Goal: Task Accomplishment & Management: Complete application form

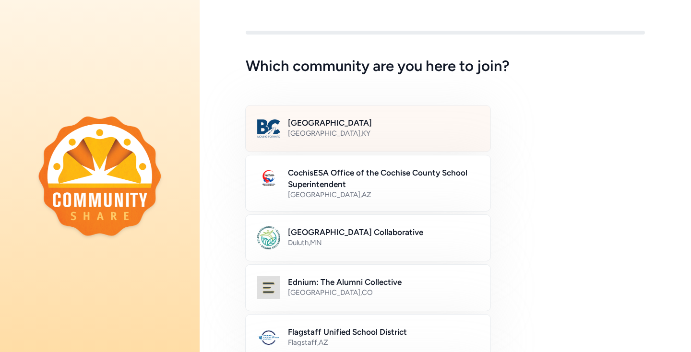
click at [438, 133] on div "Bullitt County , KY" at bounding box center [383, 134] width 191 height 10
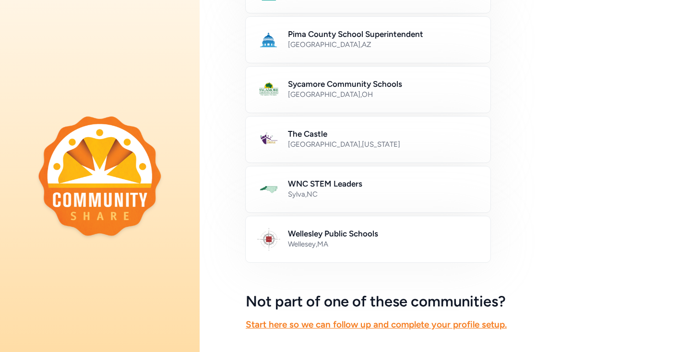
scroll to position [565, 0]
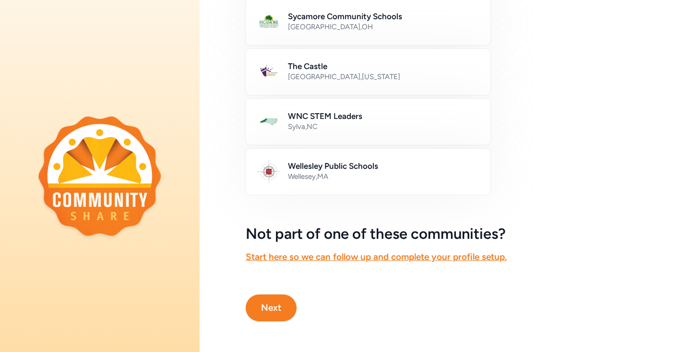
click at [249, 312] on button "Next" at bounding box center [271, 308] width 51 height 27
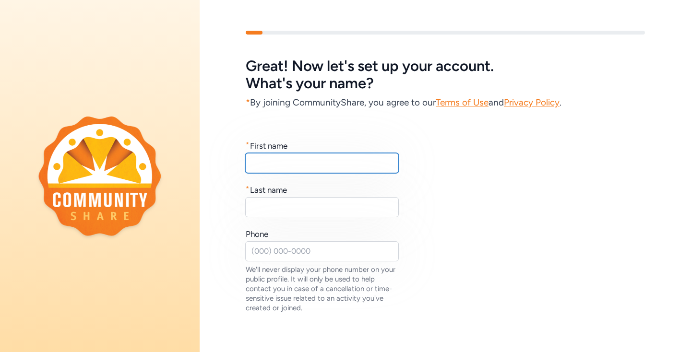
click at [354, 161] on input "text" at bounding box center [322, 163] width 154 height 20
type input "Dominic"
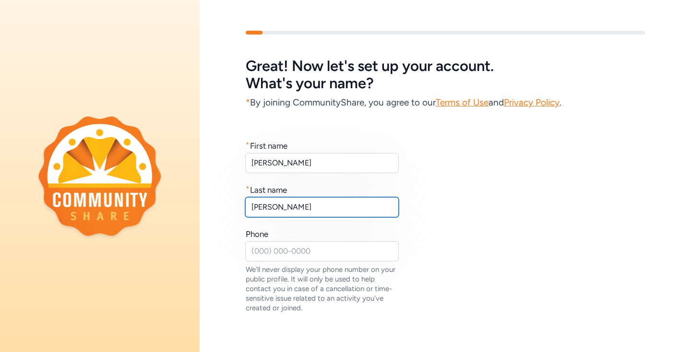
type input "McCamish"
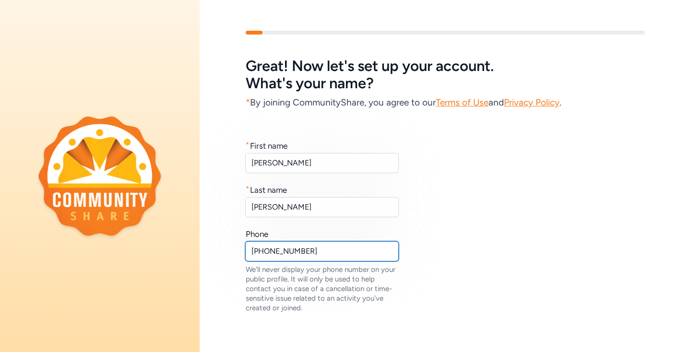
scroll to position [72, 0]
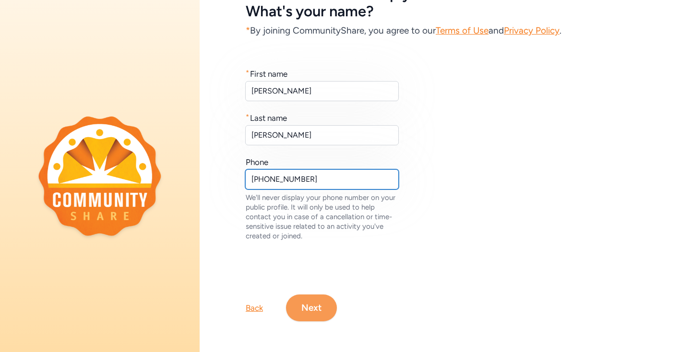
type input "502-869-6601"
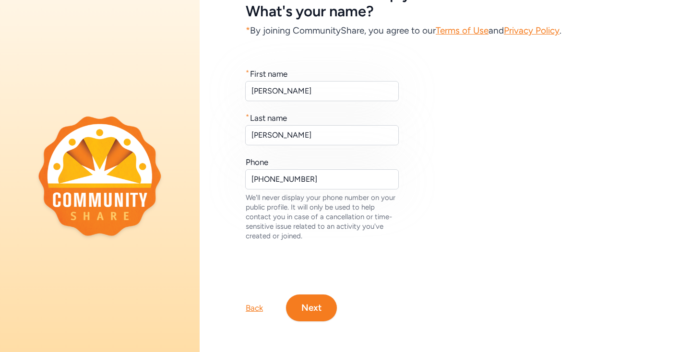
click at [310, 316] on button "Next" at bounding box center [311, 308] width 51 height 27
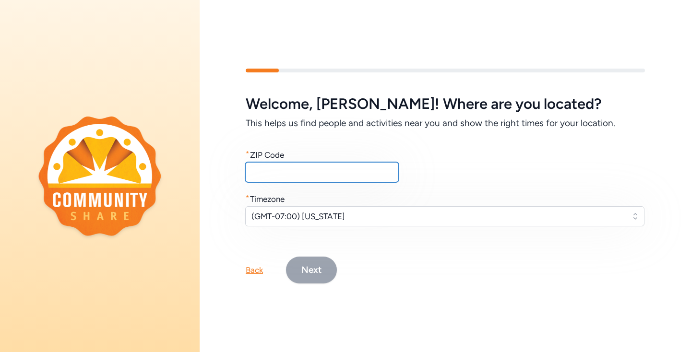
click at [294, 174] on input "text" at bounding box center [322, 172] width 154 height 20
type input "5"
type input "4"
type input "40165"
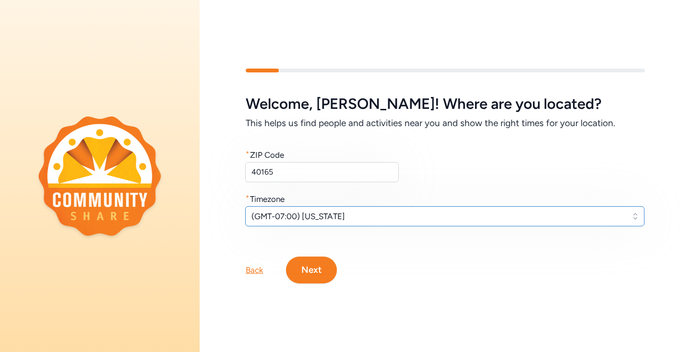
click at [334, 217] on span "(GMT-07:00) Arizona" at bounding box center [437, 217] width 373 height 12
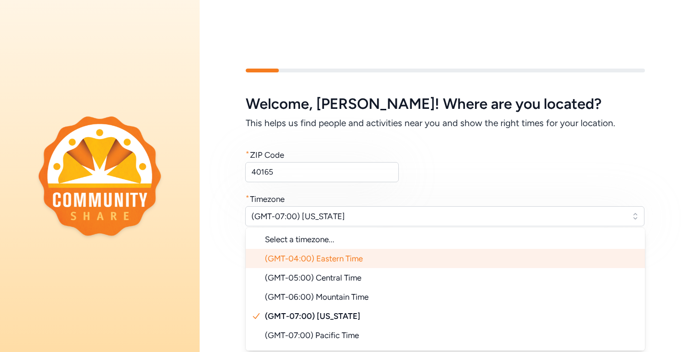
click at [372, 259] on li "(GMT-04:00) Eastern Time" at bounding box center [445, 258] width 399 height 19
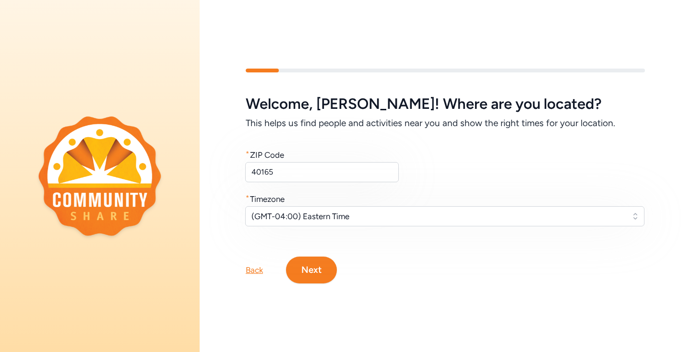
click at [327, 268] on button "Next" at bounding box center [311, 270] width 51 height 27
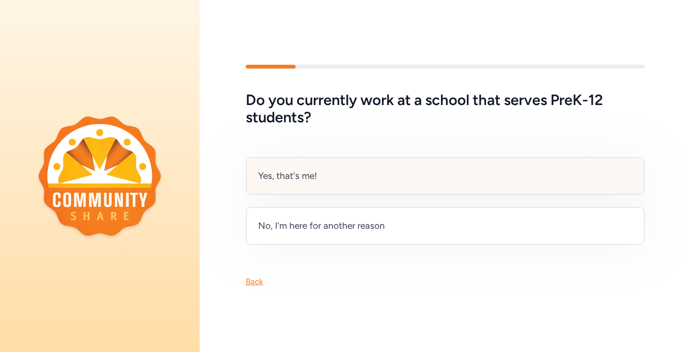
click at [403, 181] on div "Yes, that's me!" at bounding box center [445, 175] width 398 height 37
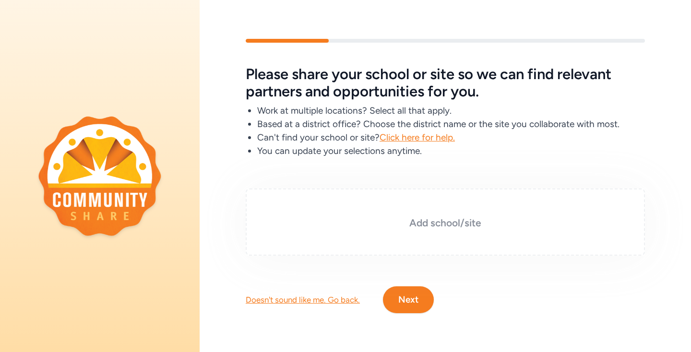
click at [414, 221] on h3 "Add school/site" at bounding box center [445, 222] width 351 height 13
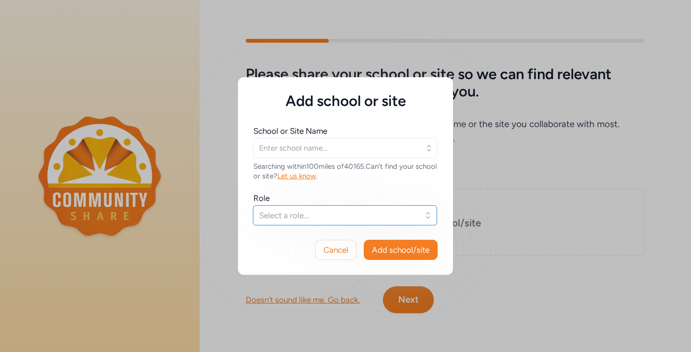
click at [353, 212] on span "Select a role..." at bounding box center [338, 216] width 158 height 12
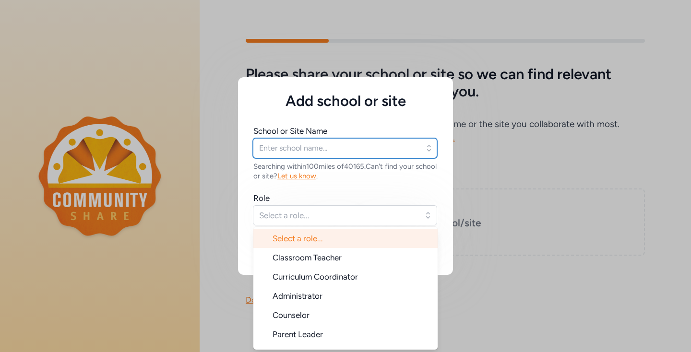
click at [306, 141] on input "text" at bounding box center [345, 148] width 184 height 20
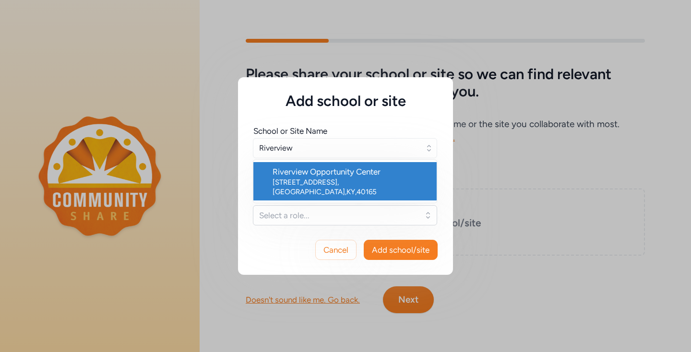
click at [314, 171] on div "Riverview Opportunity Center" at bounding box center [350, 172] width 156 height 12
type input "Riverview Opportunity Center"
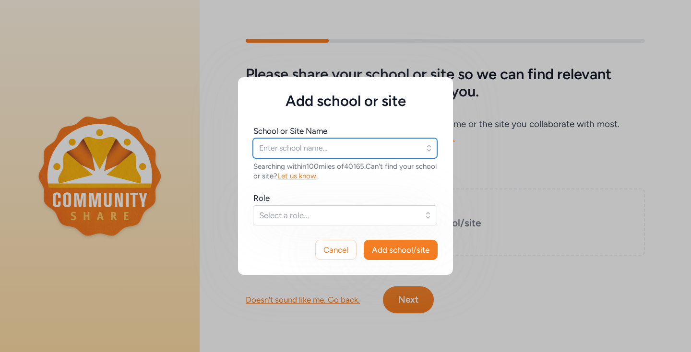
type input "Riverview Opportunity Center"
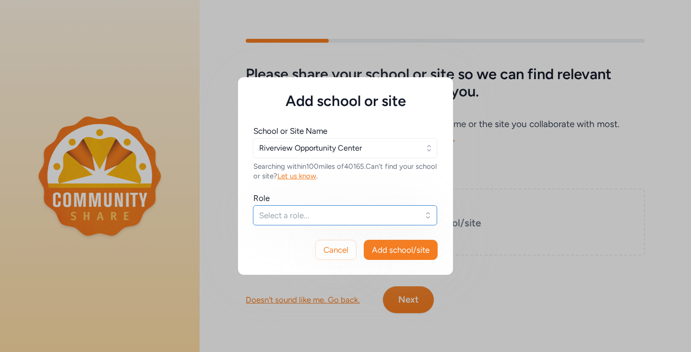
click at [329, 217] on span "Select a role..." at bounding box center [338, 216] width 158 height 12
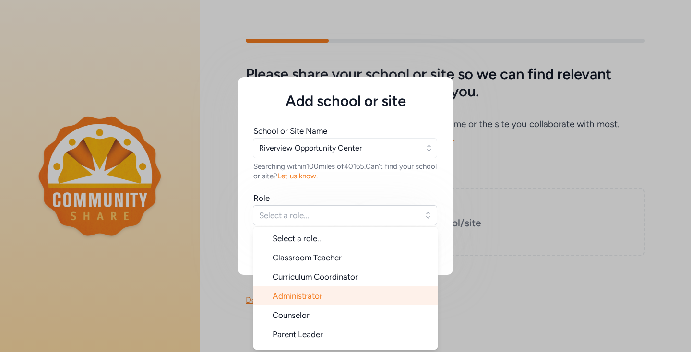
click at [316, 299] on span "Administrator" at bounding box center [297, 296] width 50 height 10
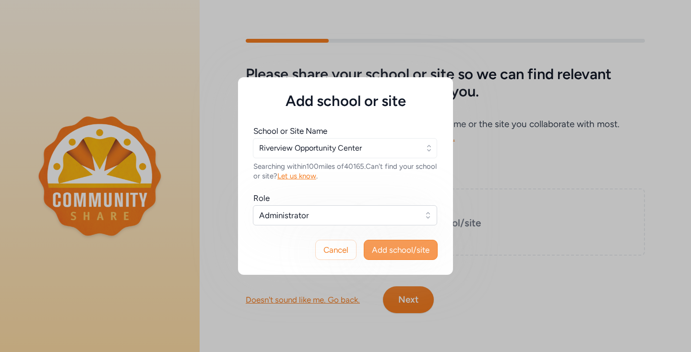
click at [409, 246] on span "Add school/site" at bounding box center [401, 250] width 58 height 12
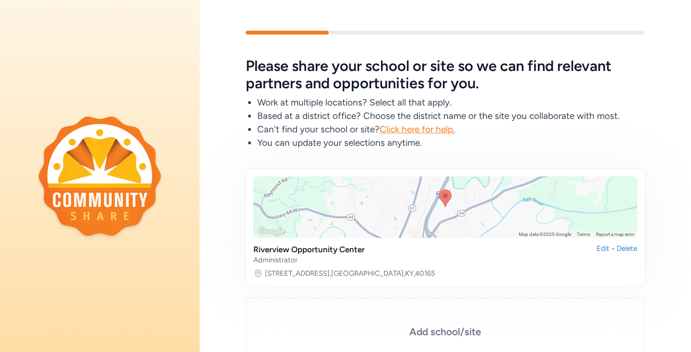
scroll to position [101, 0]
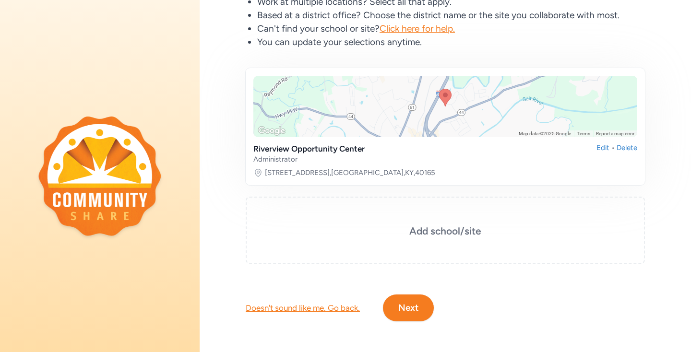
click at [416, 311] on button "Next" at bounding box center [408, 308] width 51 height 27
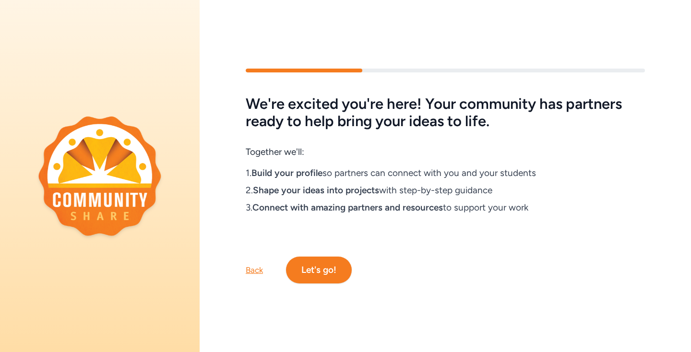
click at [252, 272] on div "Back" at bounding box center [254, 270] width 17 height 12
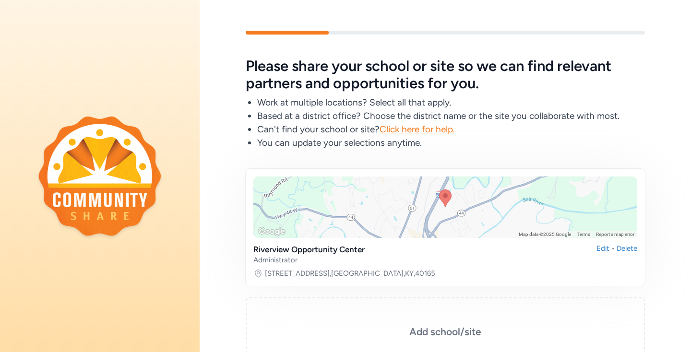
scroll to position [101, 0]
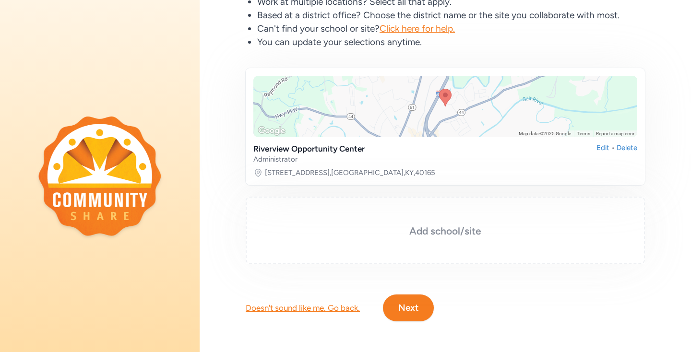
click at [446, 234] on h3 "Add school/site" at bounding box center [445, 231] width 351 height 13
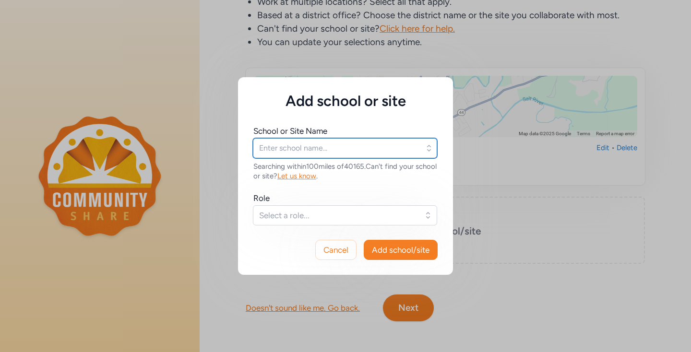
click at [362, 155] on input "text" at bounding box center [345, 148] width 184 height 20
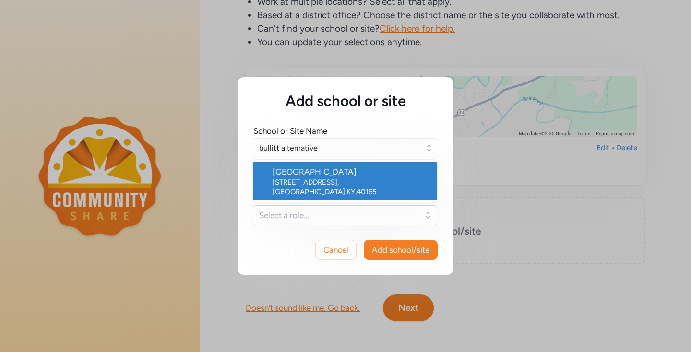
click at [367, 182] on div "381 High School Dr , Shepherdsville , KY , 40165" at bounding box center [350, 186] width 156 height 19
type input "Bullitt Alternative Center"
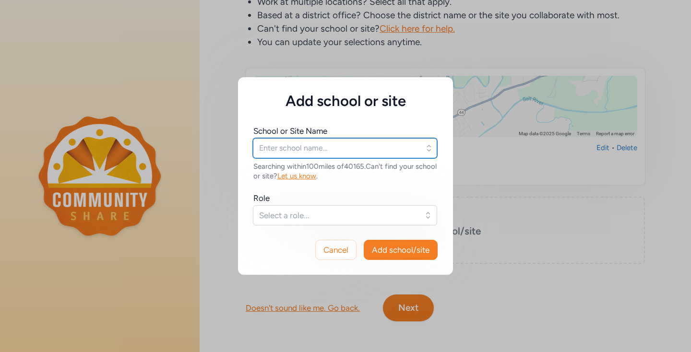
type input "Bullitt Alternative Center"
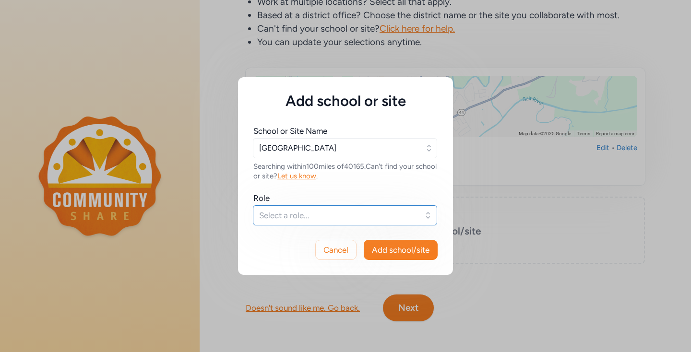
click at [346, 215] on span "Select a role..." at bounding box center [338, 216] width 158 height 12
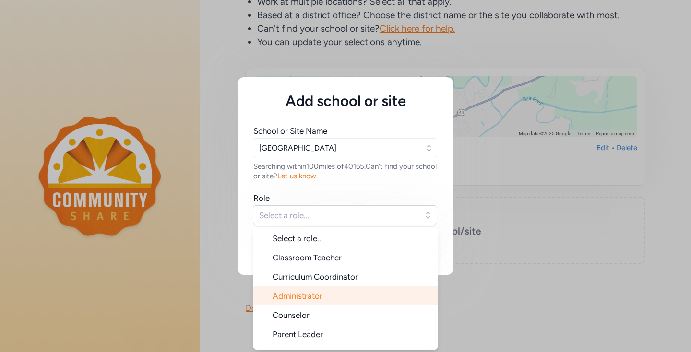
click at [329, 294] on li "Administrator" at bounding box center [345, 295] width 184 height 19
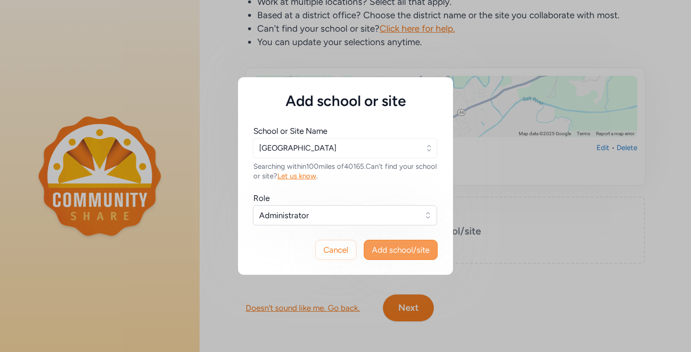
click at [414, 247] on span "Add school/site" at bounding box center [401, 250] width 58 height 12
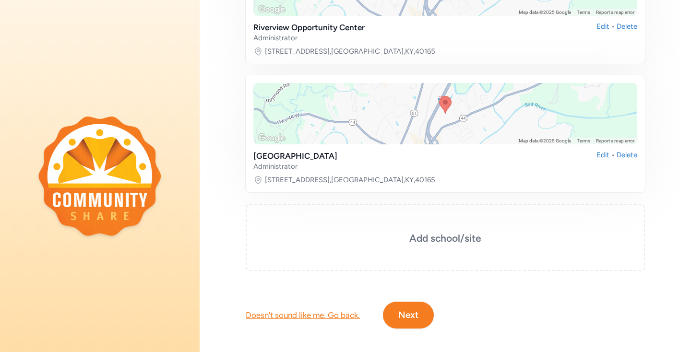
scroll to position [229, 0]
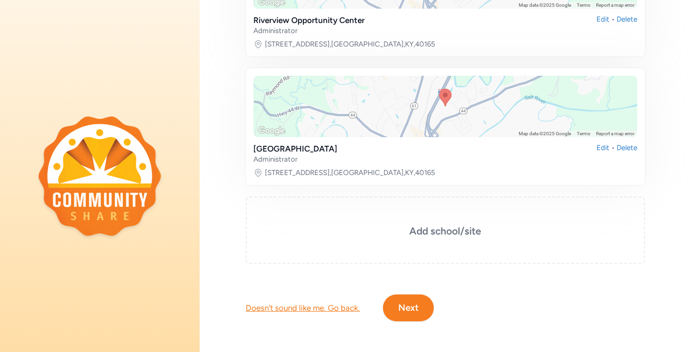
click at [400, 310] on button "Next" at bounding box center [408, 308] width 51 height 27
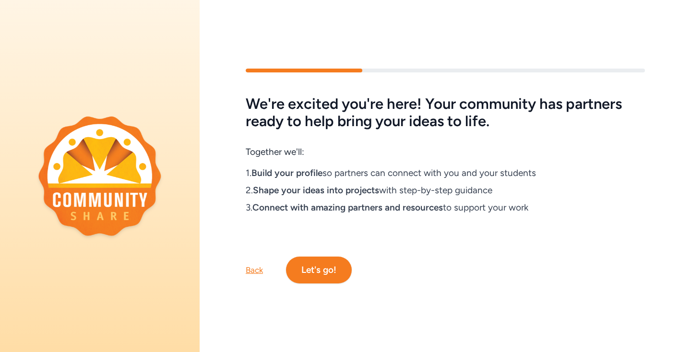
click at [340, 270] on button "Let's go!" at bounding box center [319, 270] width 66 height 27
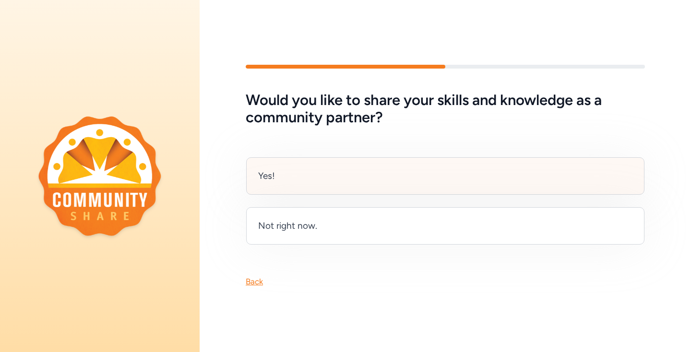
click at [382, 179] on div "Yes!" at bounding box center [445, 175] width 398 height 37
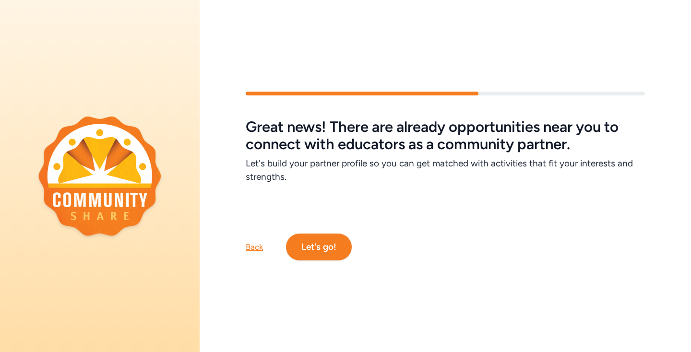
click at [326, 251] on button "Let's go!" at bounding box center [319, 247] width 66 height 27
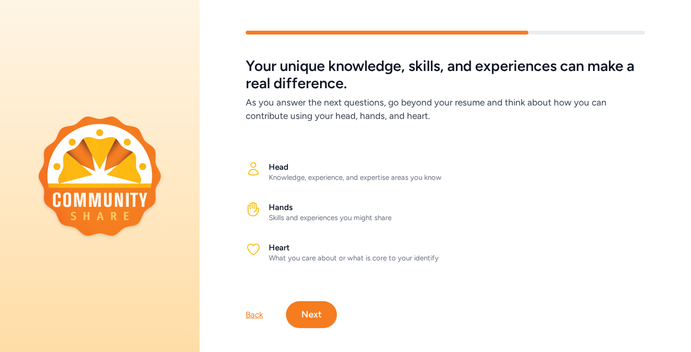
click at [314, 314] on button "Next" at bounding box center [311, 314] width 51 height 27
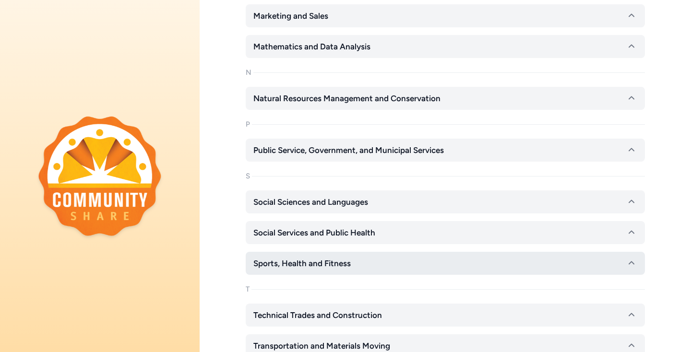
scroll to position [857, 0]
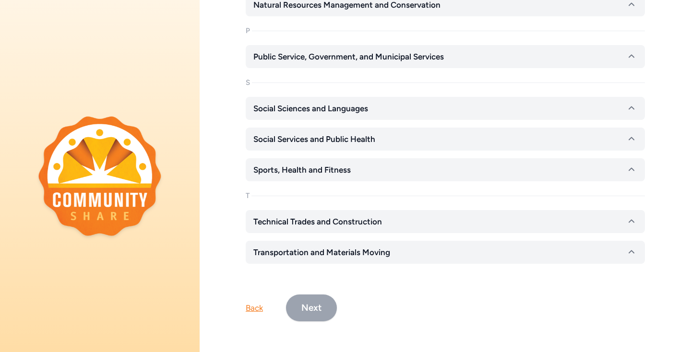
click at [312, 313] on button "Next" at bounding box center [311, 308] width 51 height 27
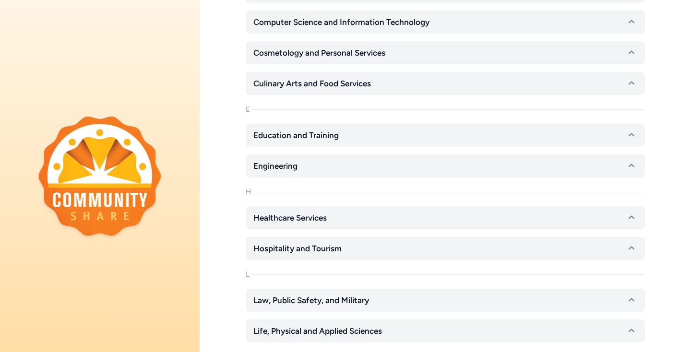
scroll to position [307, 0]
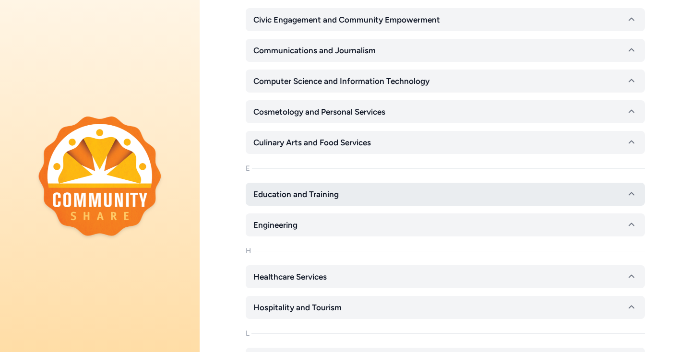
click at [323, 195] on span "Education and Training" at bounding box center [295, 195] width 85 height 12
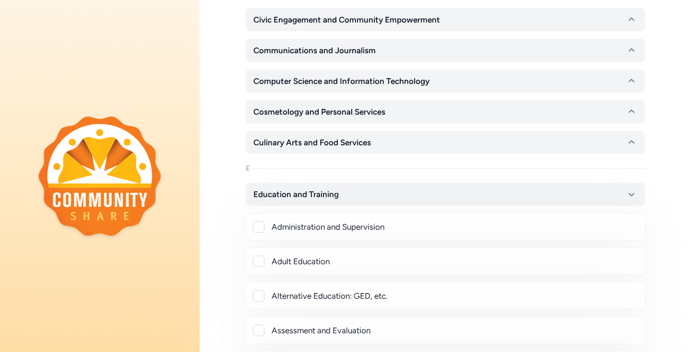
click at [259, 228] on div at bounding box center [259, 227] width 12 height 12
checkbox input "true"
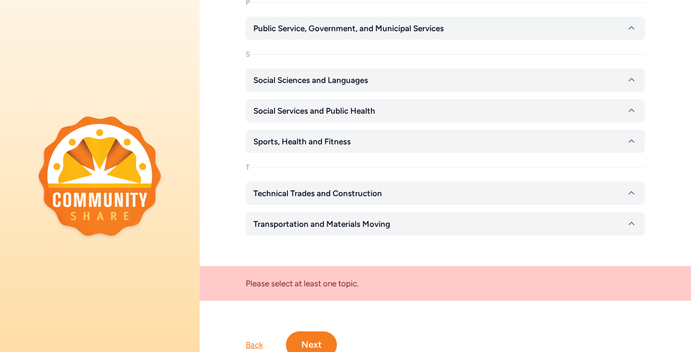
scroll to position [1783, 0]
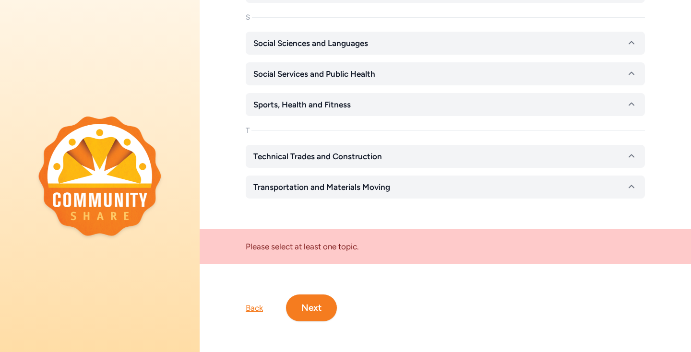
click at [315, 309] on button "Next" at bounding box center [311, 308] width 51 height 27
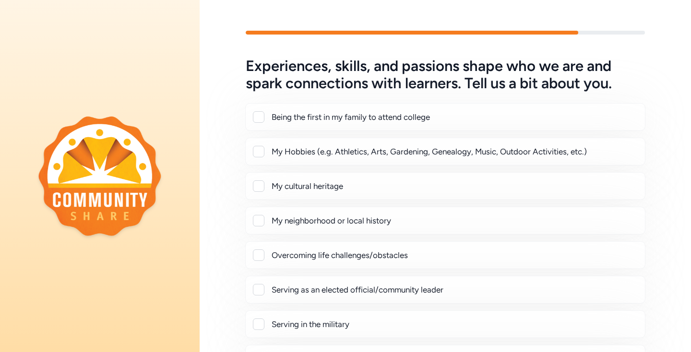
click at [262, 151] on div at bounding box center [259, 152] width 12 height 12
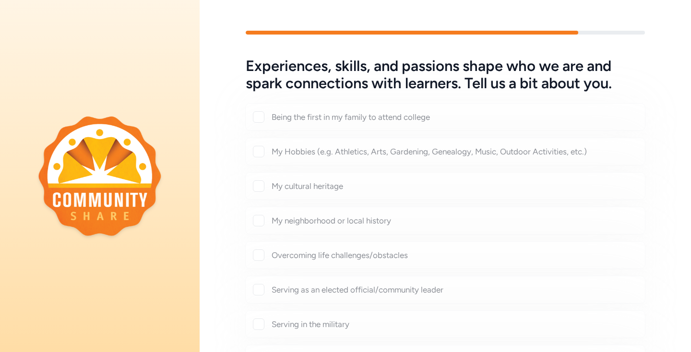
checkbox input "true"
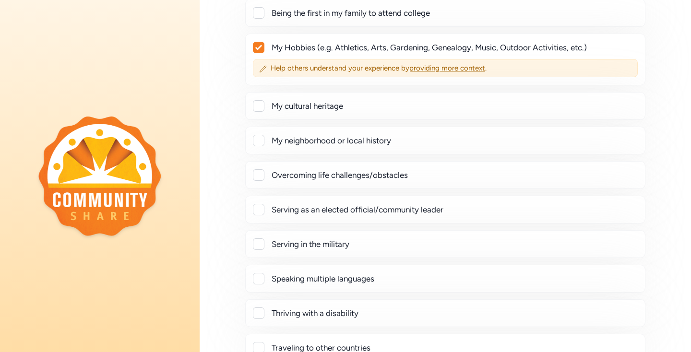
scroll to position [225, 0]
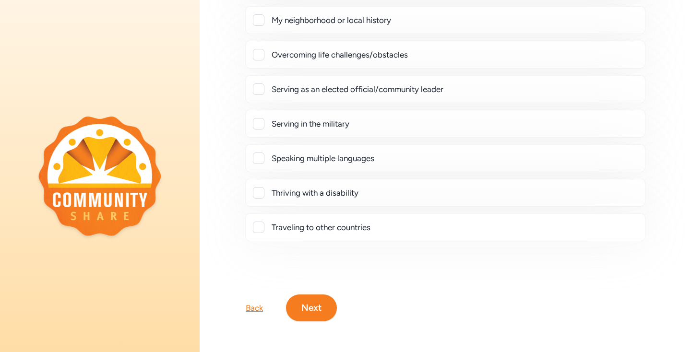
click at [312, 317] on button "Next" at bounding box center [311, 308] width 51 height 27
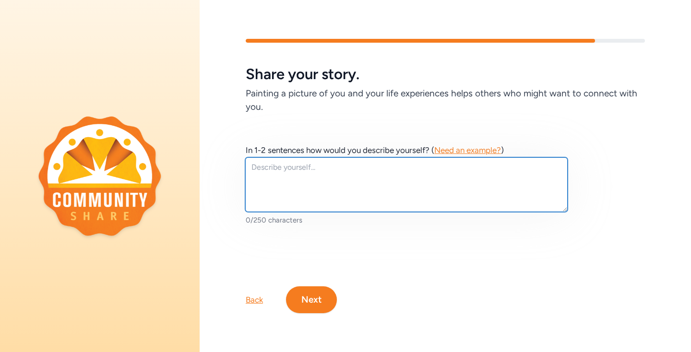
click at [317, 204] on textarea at bounding box center [406, 184] width 322 height 55
type textarea "NICA Mountain Bike Coach"
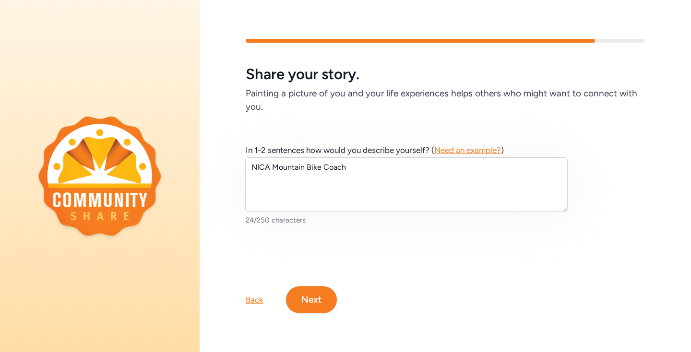
click at [314, 307] on button "Next" at bounding box center [311, 299] width 51 height 27
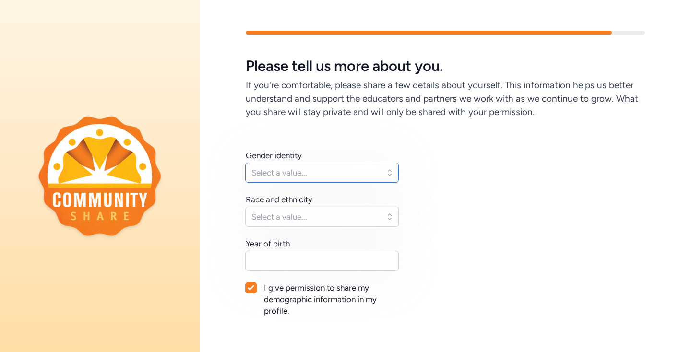
click at [334, 178] on button "Select a value..." at bounding box center [322, 173] width 154 height 20
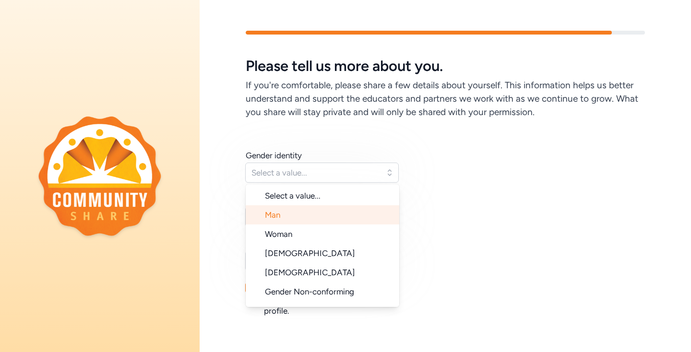
click at [322, 220] on li "Man" at bounding box center [323, 214] width 154 height 19
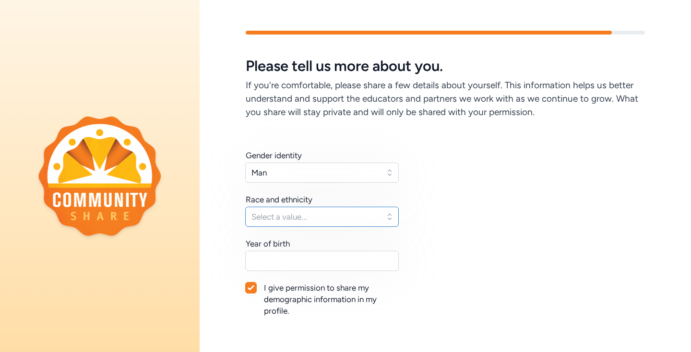
click at [316, 213] on span "Select a value..." at bounding box center [315, 217] width 128 height 12
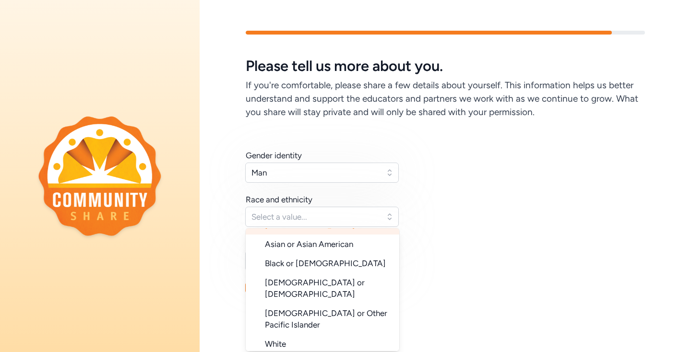
scroll to position [96, 0]
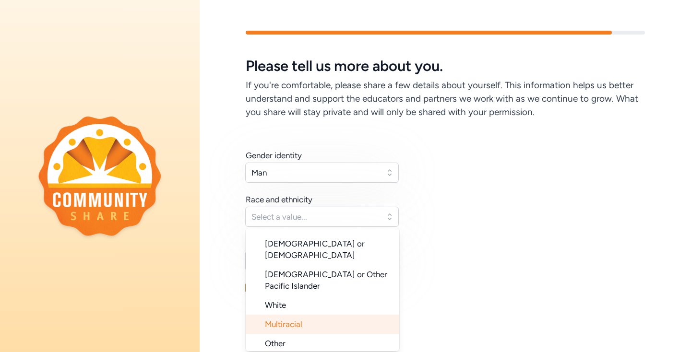
click at [308, 315] on li "Multiracial" at bounding box center [323, 324] width 154 height 19
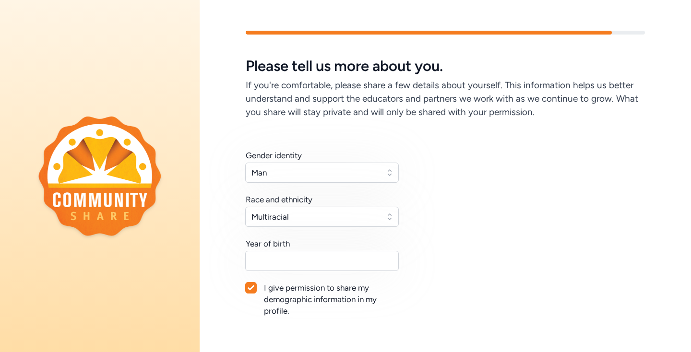
click at [301, 229] on div "Gender identity Man Race and ethnicity Multiracial Year of birth I give permiss…" at bounding box center [323, 233] width 154 height 167
click at [303, 223] on button "Multiracial" at bounding box center [322, 217] width 154 height 20
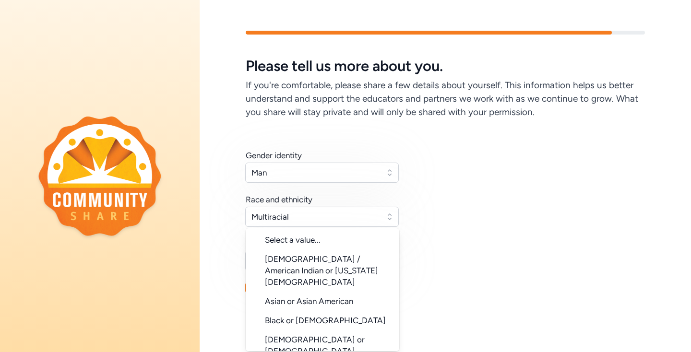
scroll to position [56, 0]
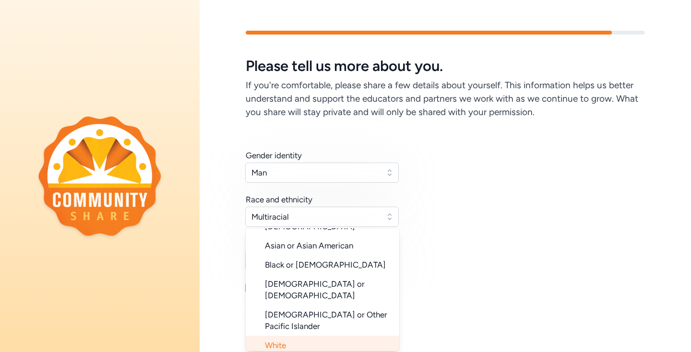
click at [298, 336] on li "White" at bounding box center [323, 345] width 154 height 19
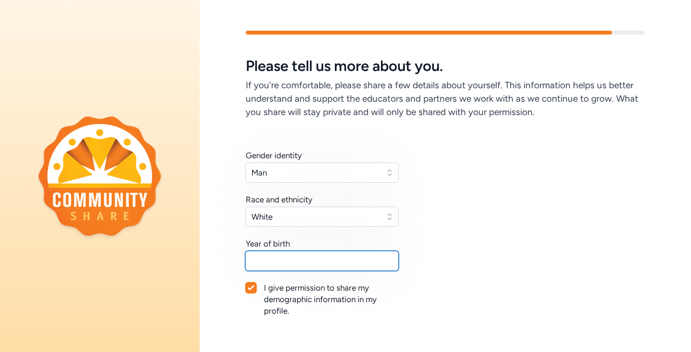
click at [291, 264] on input "text" at bounding box center [322, 261] width 154 height 20
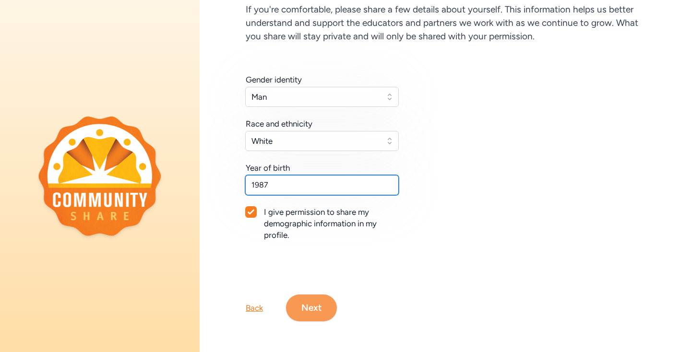
type input "1987"
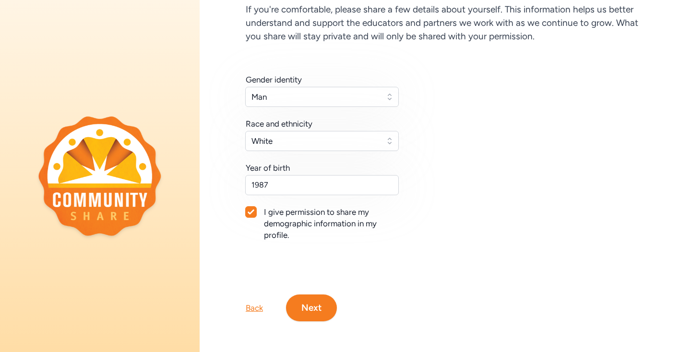
click at [329, 300] on button "Next" at bounding box center [311, 308] width 51 height 27
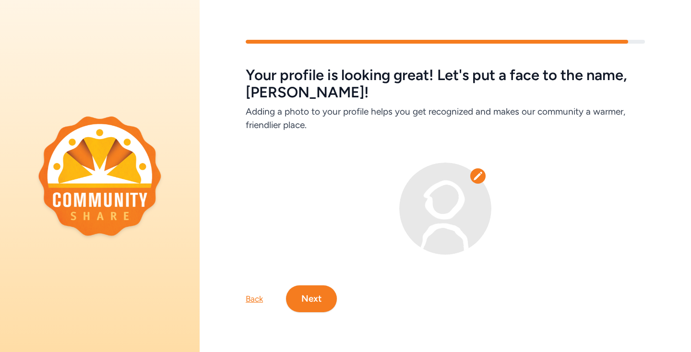
click at [434, 226] on img at bounding box center [445, 209] width 92 height 92
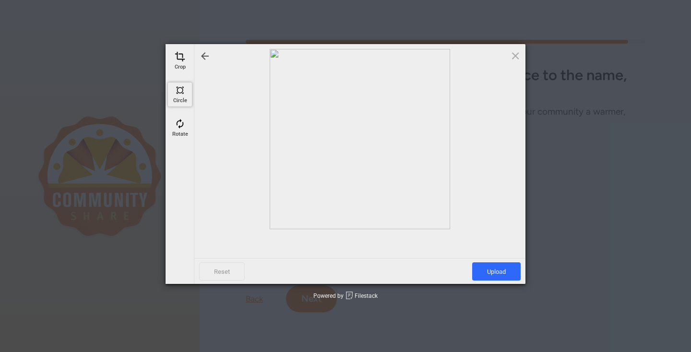
click at [182, 85] on span at bounding box center [180, 90] width 11 height 11
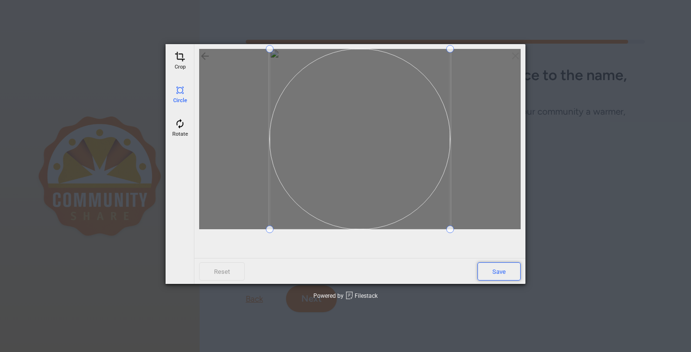
click at [502, 275] on span "Save" at bounding box center [498, 271] width 43 height 18
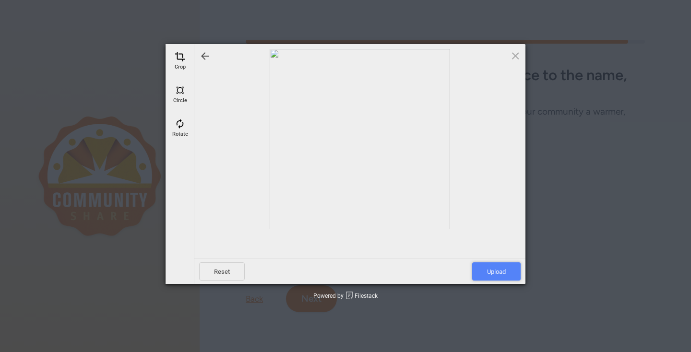
click at [503, 274] on span "Upload" at bounding box center [496, 271] width 48 height 18
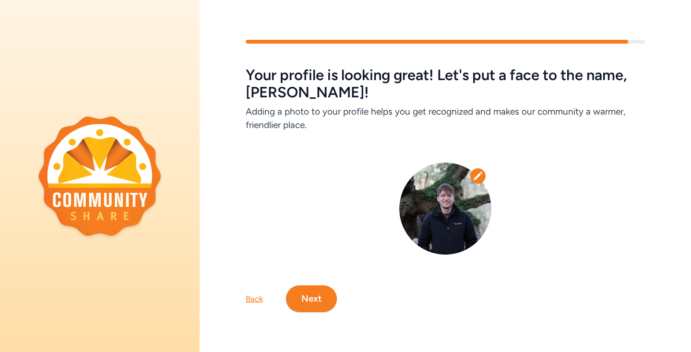
click at [312, 296] on button "Next" at bounding box center [311, 298] width 51 height 27
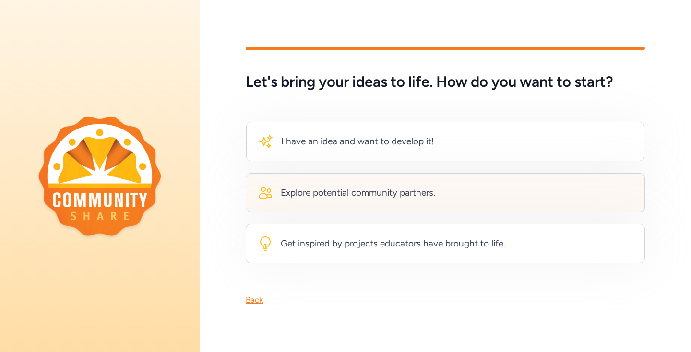
click at [342, 188] on div "Explore potential community partners." at bounding box center [358, 192] width 154 height 13
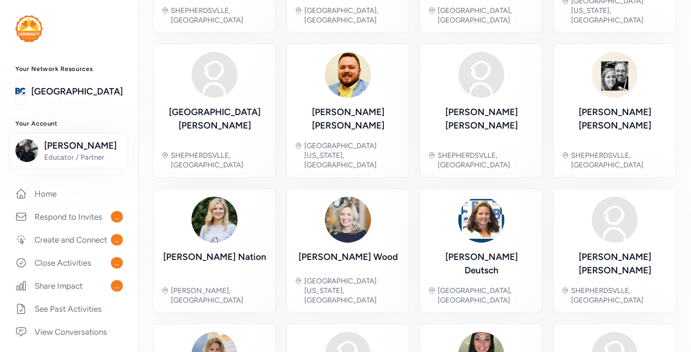
scroll to position [280, 0]
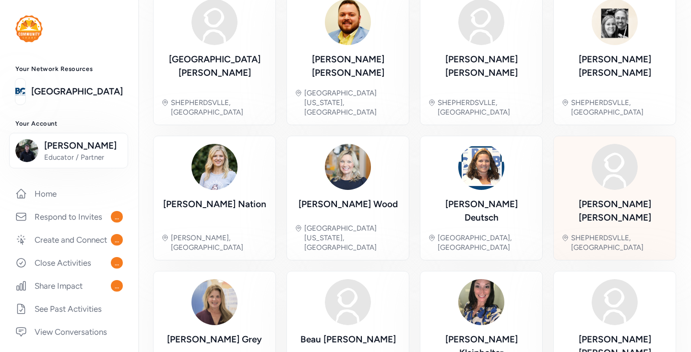
click at [613, 146] on div "Sarah Coomer SHEPHERDSVLLE, KY" at bounding box center [614, 198] width 106 height 108
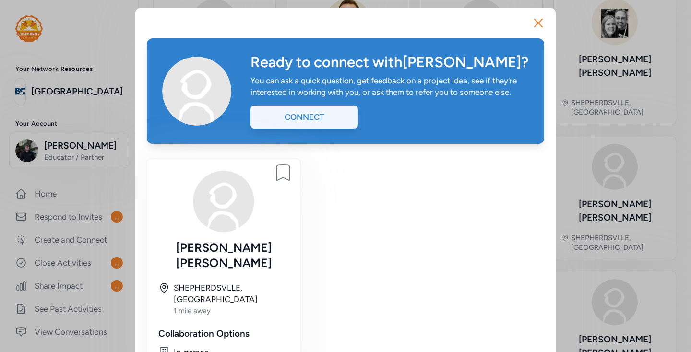
click at [336, 115] on div "Connect" at bounding box center [303, 117] width 107 height 23
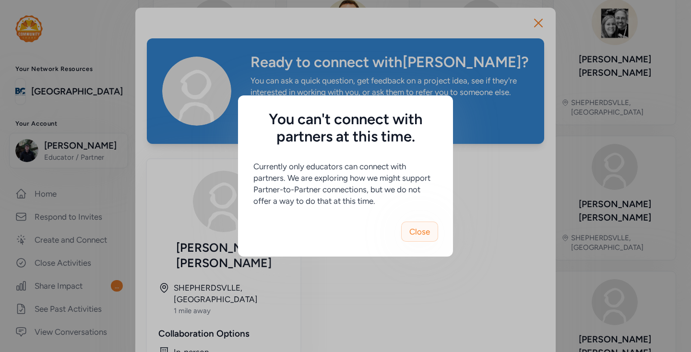
click at [421, 228] on span "Close" at bounding box center [419, 232] width 21 height 12
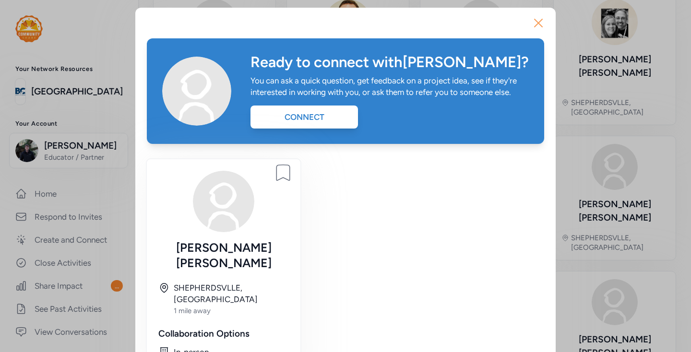
click at [536, 25] on icon "button" at bounding box center [538, 22] width 15 height 15
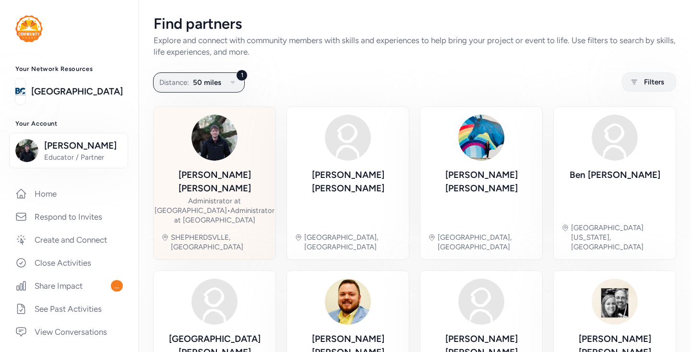
scroll to position [280, 0]
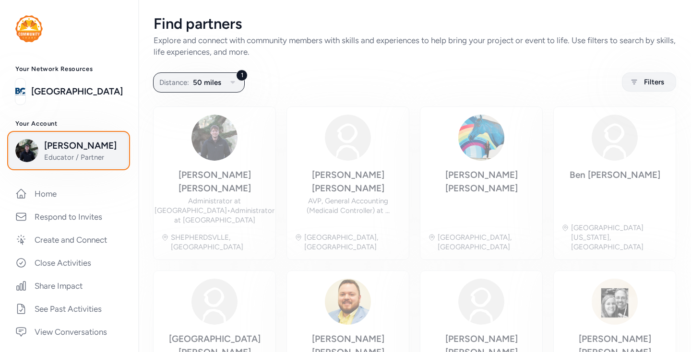
click at [71, 153] on span "Dominic McCamish" at bounding box center [83, 145] width 78 height 13
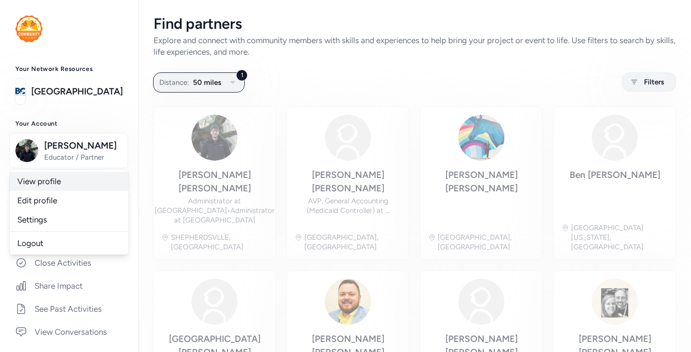
click at [77, 191] on link "View profile" at bounding box center [69, 181] width 119 height 19
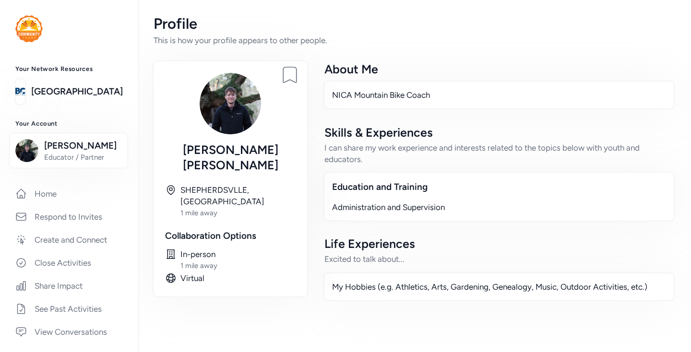
click at [409, 95] on p "NICA Mountain Bike Coach" at bounding box center [499, 95] width 334 height 12
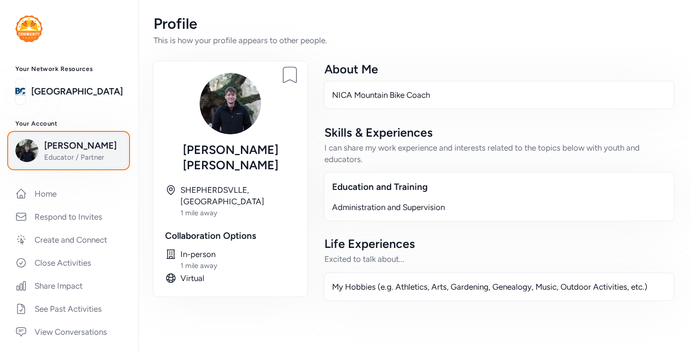
click at [75, 153] on span "Dominic McCamish" at bounding box center [83, 145] width 78 height 13
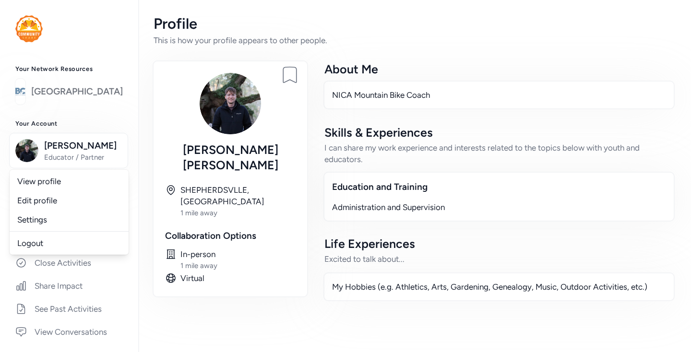
click at [100, 97] on link "Bullitt County Public Schools" at bounding box center [77, 91] width 92 height 13
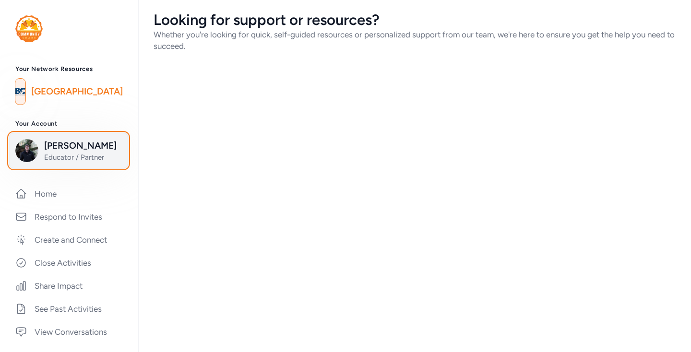
click at [83, 153] on span "Dominic McCamish" at bounding box center [83, 145] width 78 height 13
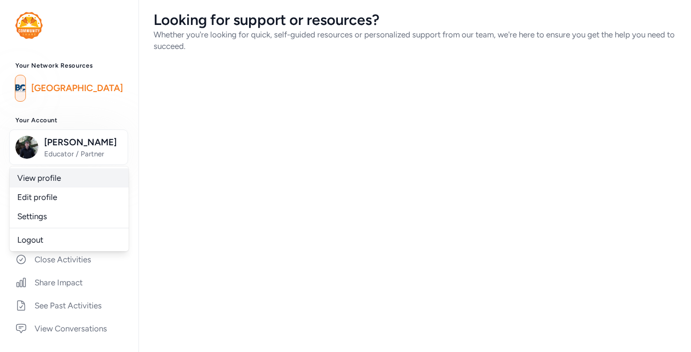
scroll to position [2, 0]
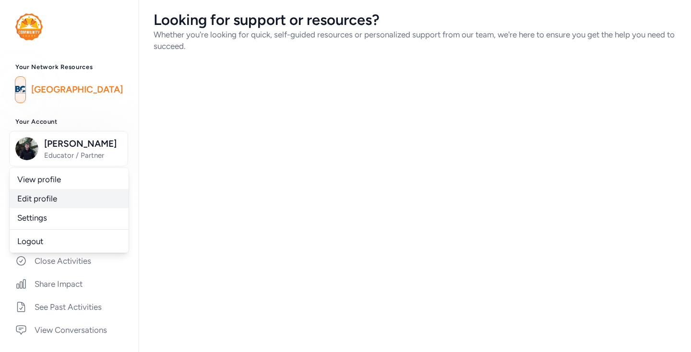
click at [59, 208] on link "Edit profile" at bounding box center [69, 198] width 119 height 19
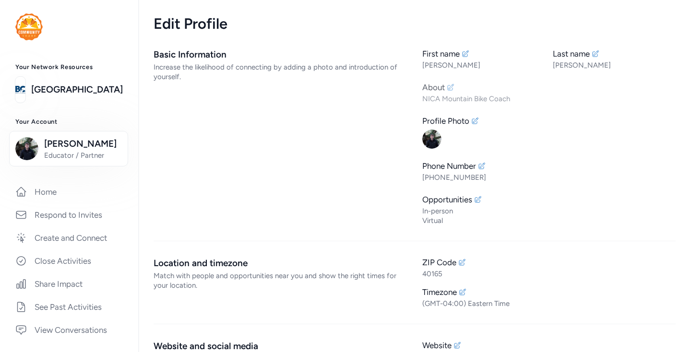
click at [450, 88] on icon at bounding box center [451, 87] width 8 height 8
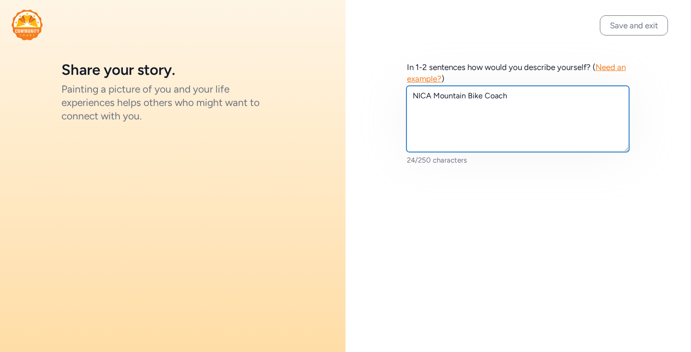
click at [410, 95] on textarea "NICA Mountain Bike Coach" at bounding box center [517, 119] width 223 height 66
type textarea "6 - 12 Principal NICA Mountain Bike Coach"
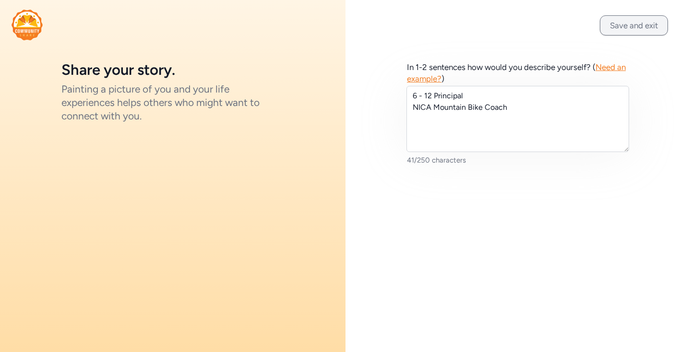
click at [606, 30] on button "Save and exit" at bounding box center [634, 25] width 68 height 20
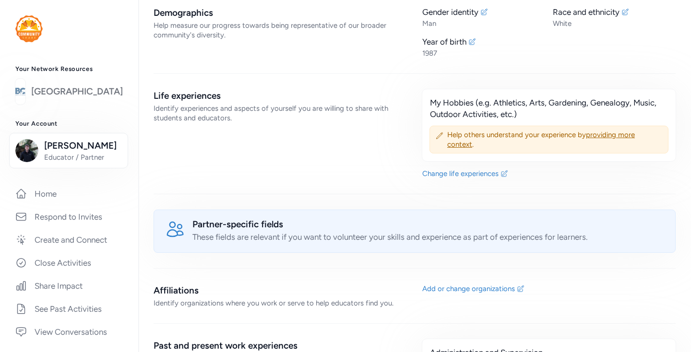
click at [78, 90] on link "Bullitt County Public Schools" at bounding box center [77, 91] width 92 height 13
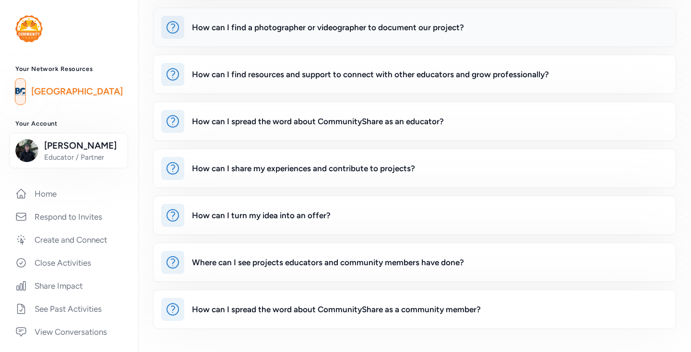
click at [319, 25] on div "How can I find a photographer or videographer to document our project?" at bounding box center [328, 28] width 272 height 12
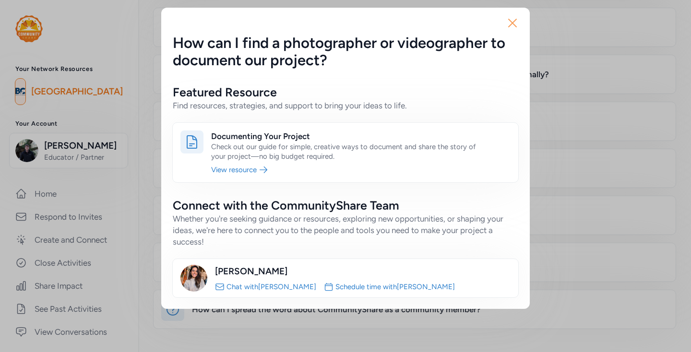
click at [516, 24] on icon "button" at bounding box center [512, 22] width 15 height 15
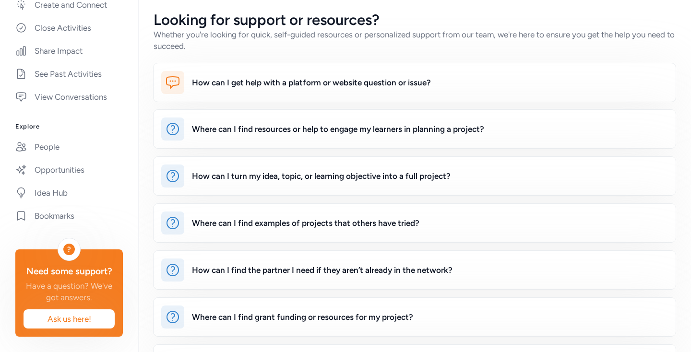
scroll to position [249, 0]
click at [75, 176] on link "Opportunities" at bounding box center [69, 169] width 123 height 21
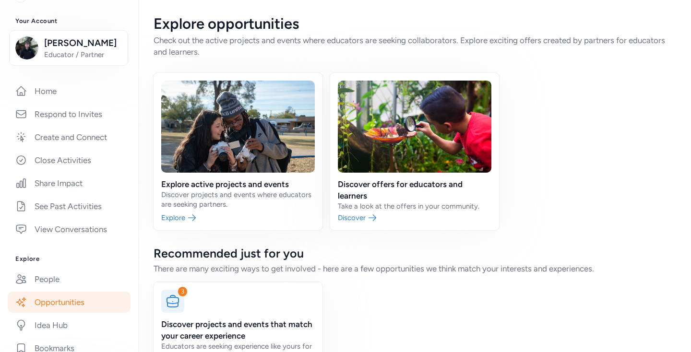
scroll to position [249, 0]
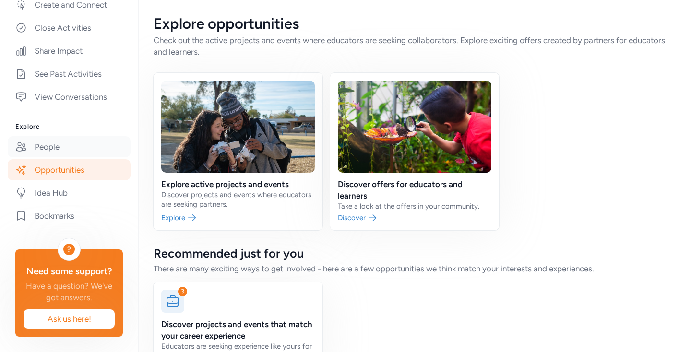
click at [56, 152] on link "People" at bounding box center [69, 146] width 123 height 21
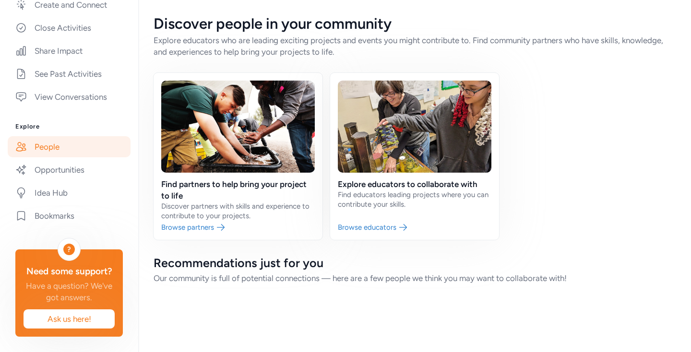
click at [35, 146] on link "People" at bounding box center [69, 146] width 123 height 21
click at [54, 149] on link "People" at bounding box center [69, 146] width 123 height 21
click at [72, 137] on link "People" at bounding box center [69, 146] width 123 height 21
click at [374, 232] on link at bounding box center [414, 156] width 169 height 167
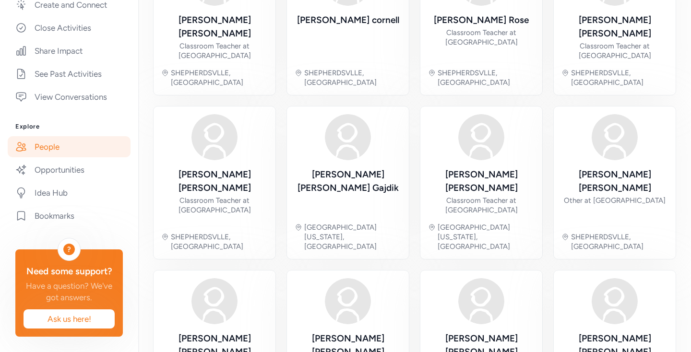
scroll to position [307, 0]
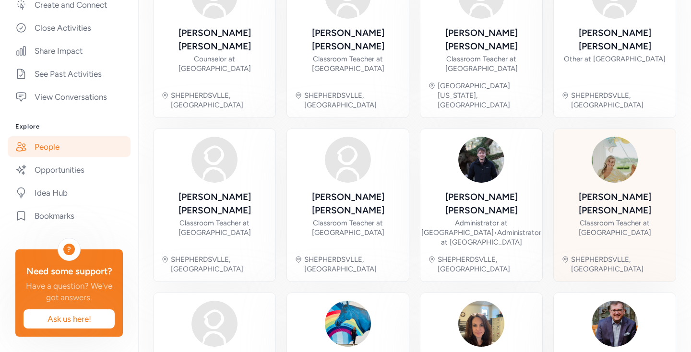
scroll to position [327, 0]
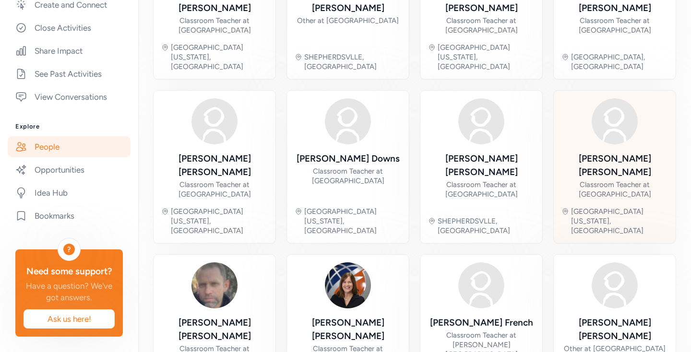
scroll to position [307, 0]
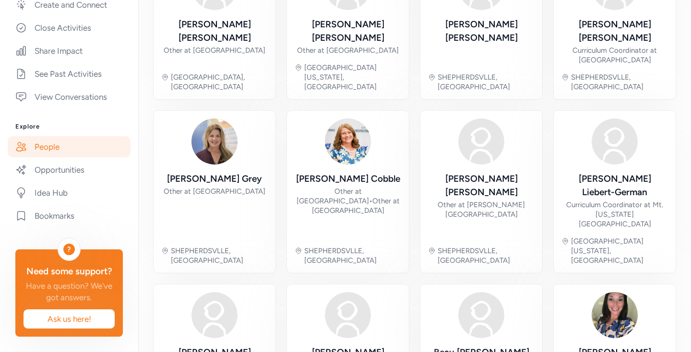
scroll to position [327, 0]
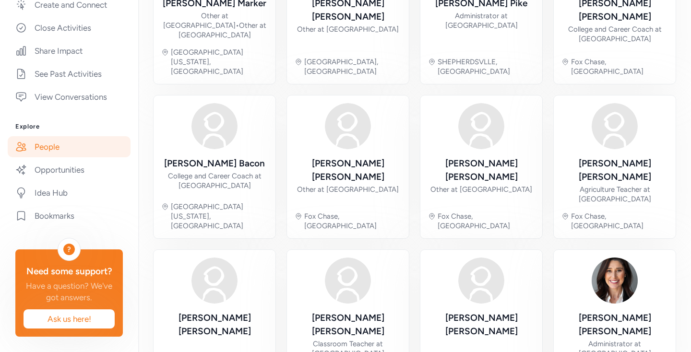
scroll to position [317, 0]
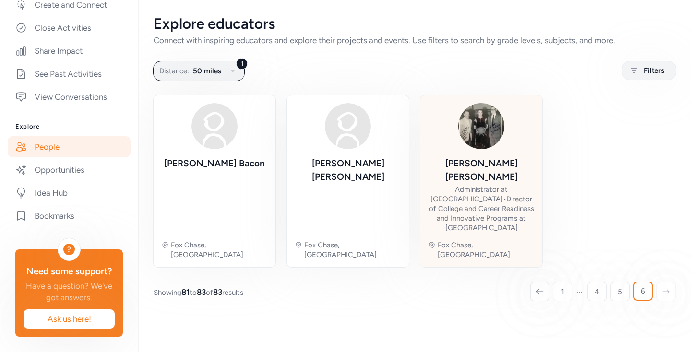
click at [478, 142] on img at bounding box center [481, 126] width 46 height 46
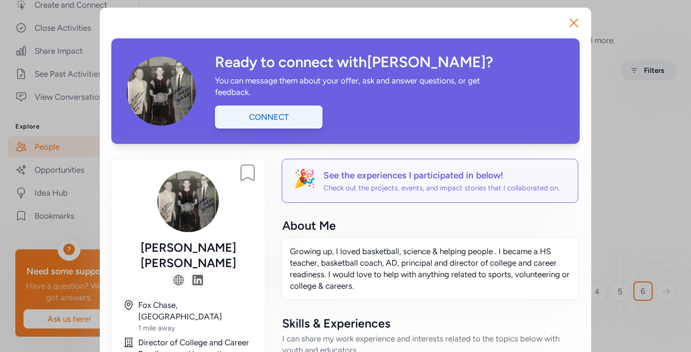
click at [252, 117] on div "Connect" at bounding box center [268, 117] width 107 height 23
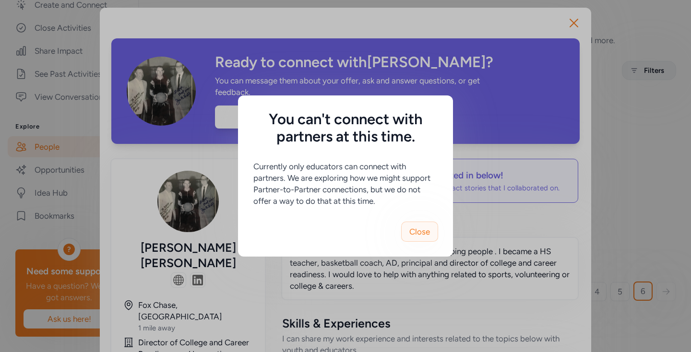
click at [425, 237] on span "Close" at bounding box center [419, 232] width 21 height 12
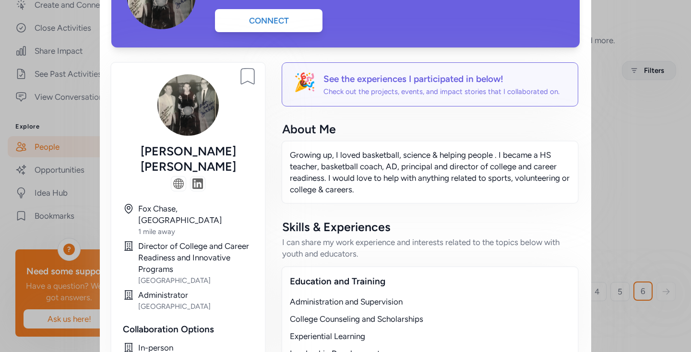
scroll to position [122, 0]
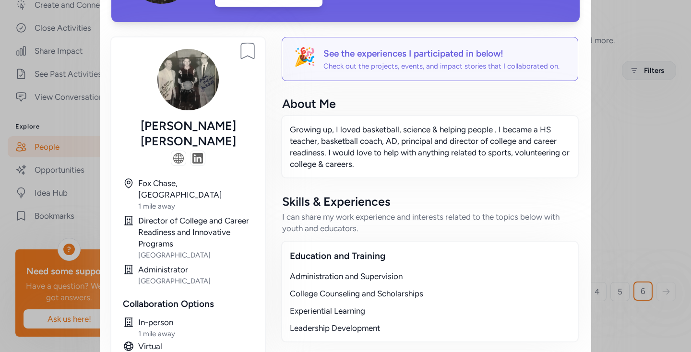
click at [249, 53] on icon at bounding box center [247, 51] width 13 height 16
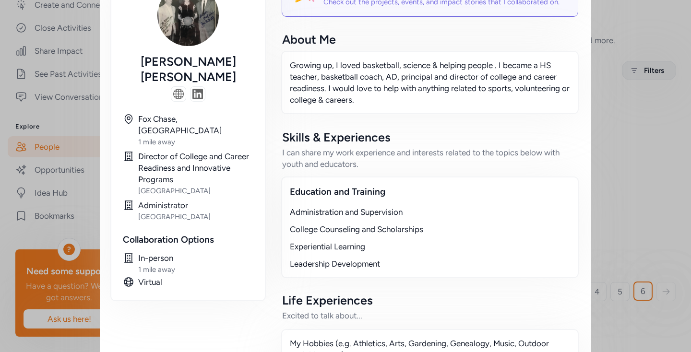
scroll to position [0, 0]
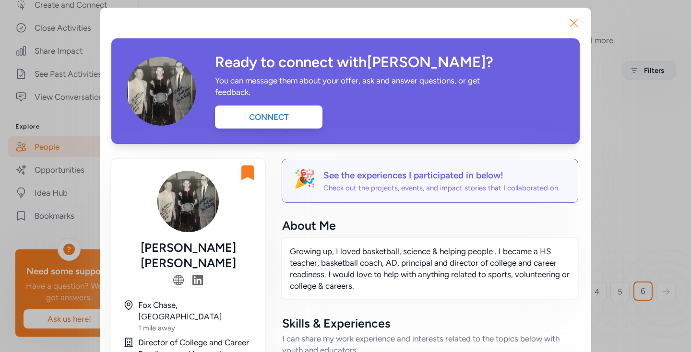
click at [568, 19] on icon "button" at bounding box center [573, 22] width 15 height 15
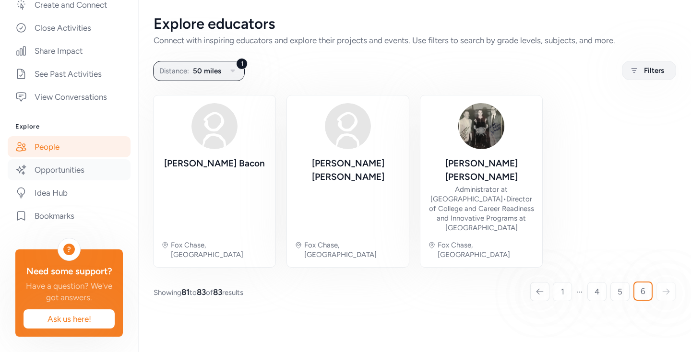
click at [67, 173] on link "Opportunities" at bounding box center [69, 169] width 123 height 21
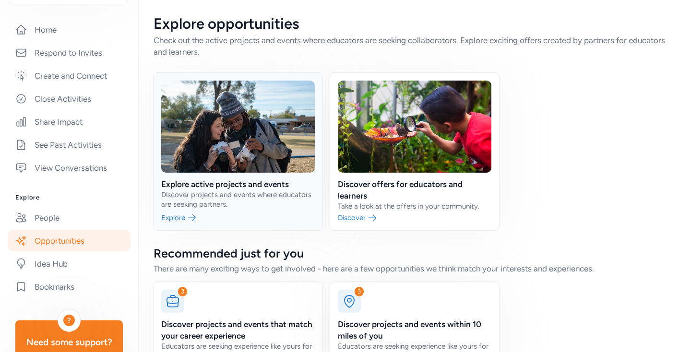
scroll to position [43, 0]
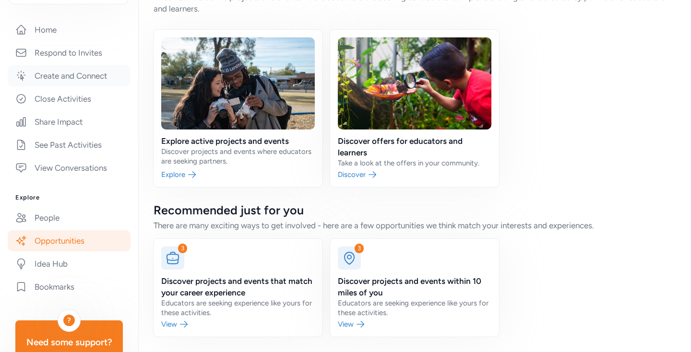
click at [86, 86] on link "Create and Connect" at bounding box center [69, 75] width 123 height 21
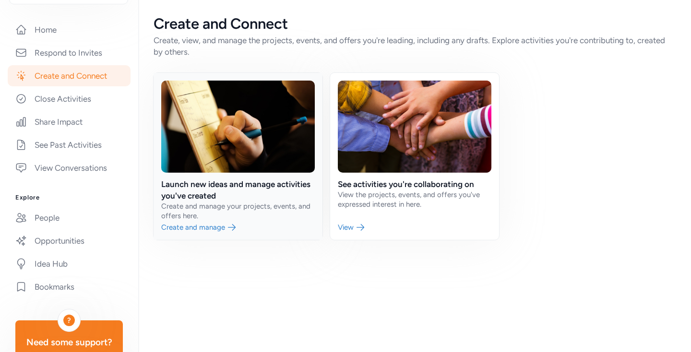
click at [207, 225] on link at bounding box center [238, 156] width 169 height 167
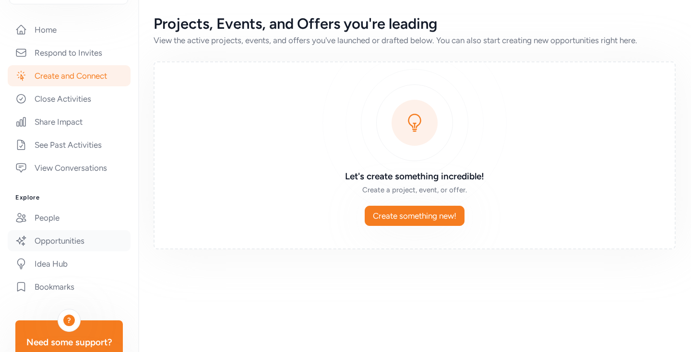
click at [68, 251] on link "Opportunities" at bounding box center [69, 240] width 123 height 21
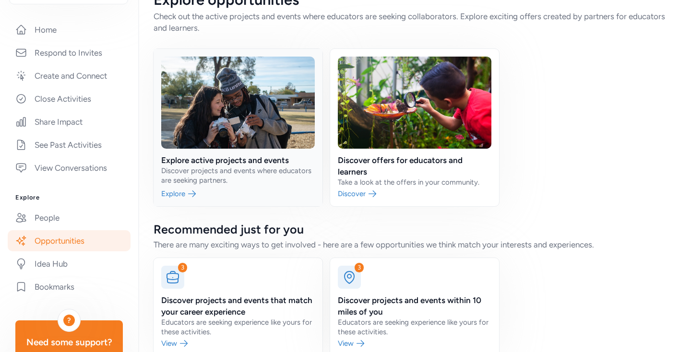
scroll to position [43, 0]
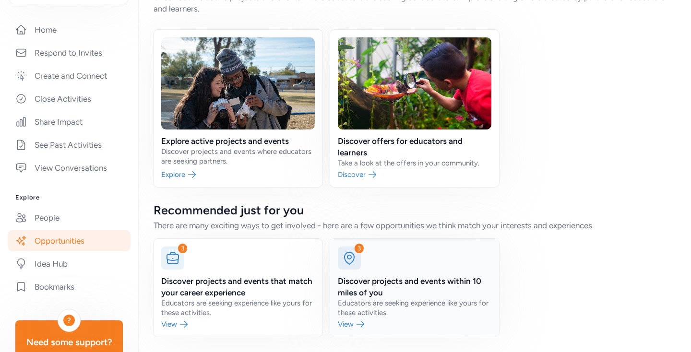
click at [352, 328] on link at bounding box center [414, 288] width 169 height 98
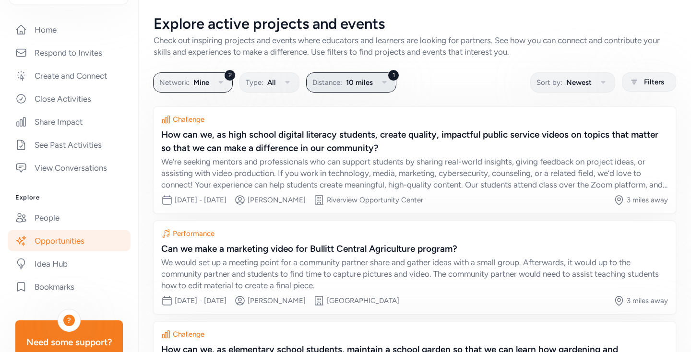
click at [375, 86] on button "1 Distance: 10 miles" at bounding box center [351, 82] width 90 height 20
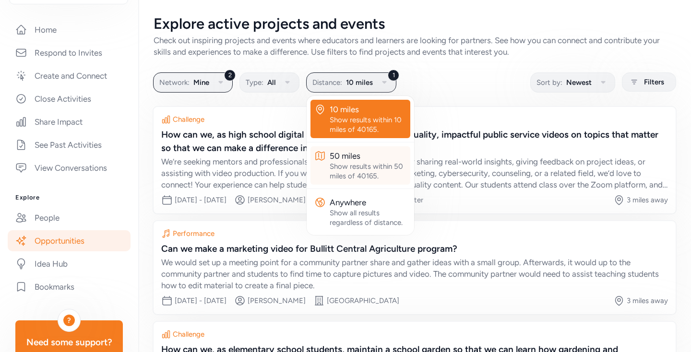
click at [359, 170] on div "Show results within 50 miles of 40165." at bounding box center [368, 171] width 77 height 19
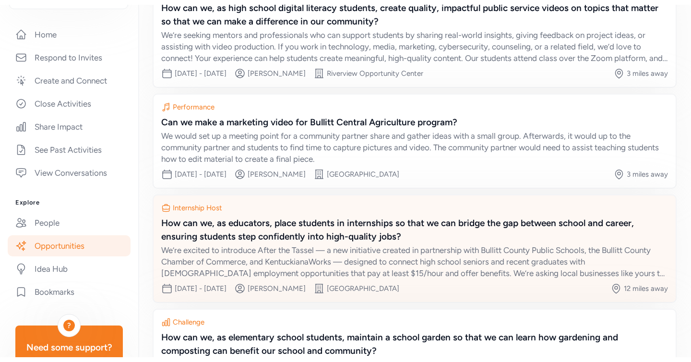
scroll to position [162, 0]
